Goal: Information Seeking & Learning: Learn about a topic

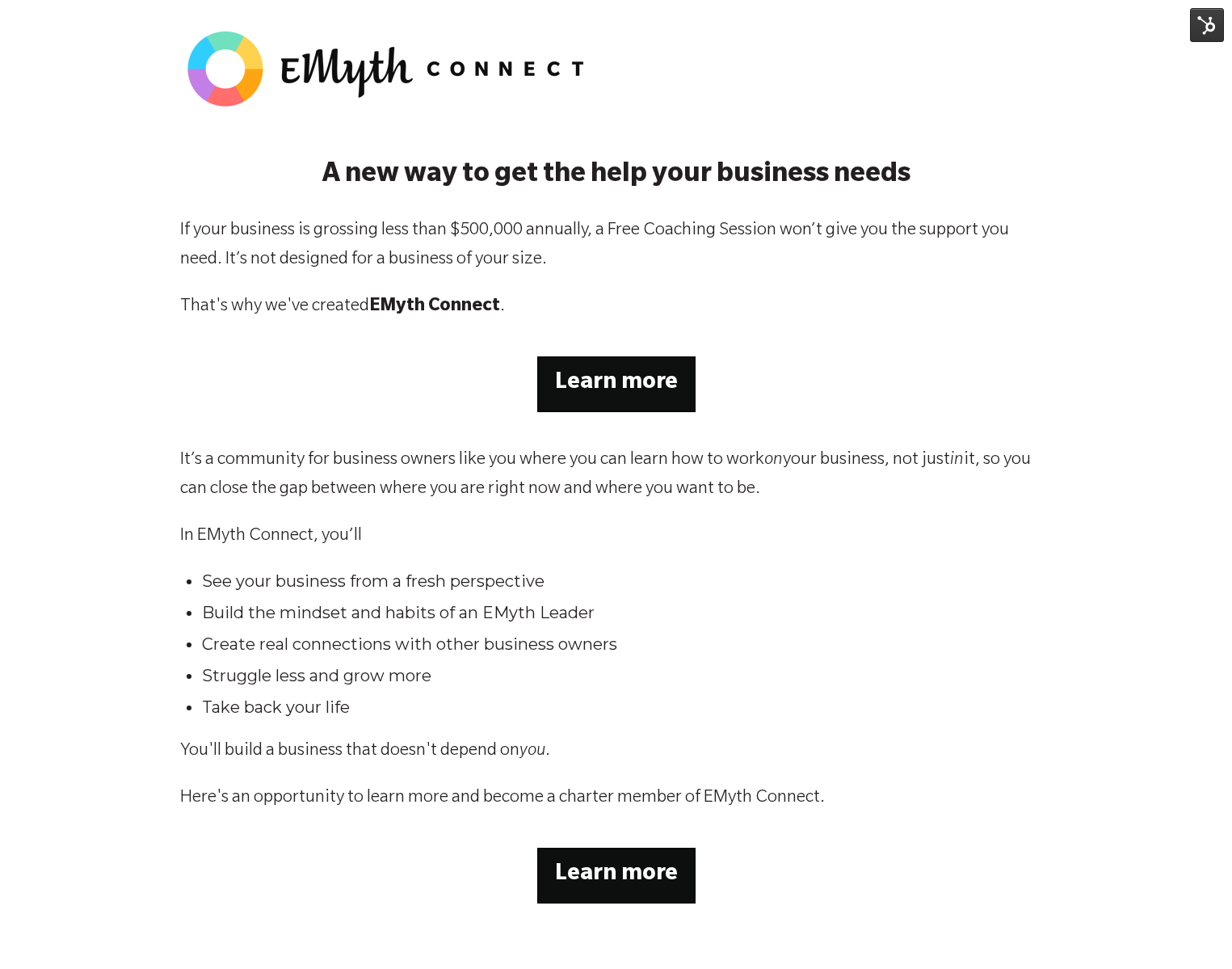
click at [625, 388] on strong "Learn more" at bounding box center [616, 383] width 123 height 24
